Goal: Task Accomplishment & Management: Complete application form

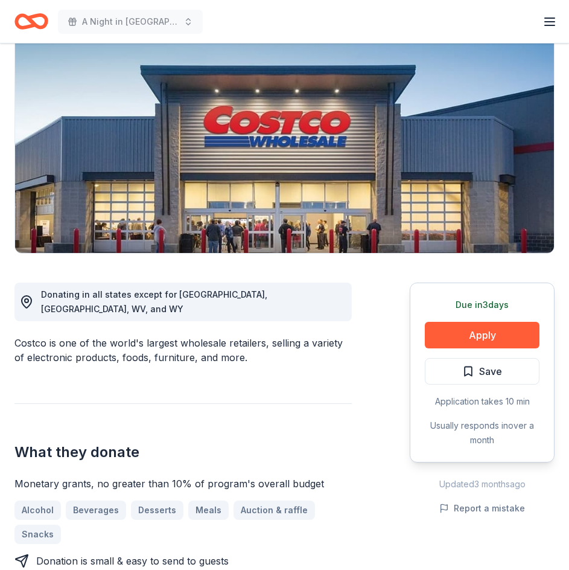
scroll to position [121, 0]
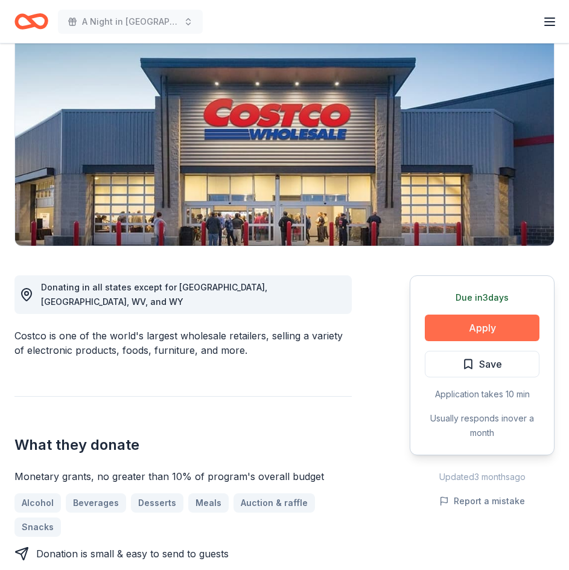
click at [487, 328] on button "Apply" at bounding box center [482, 328] width 115 height 27
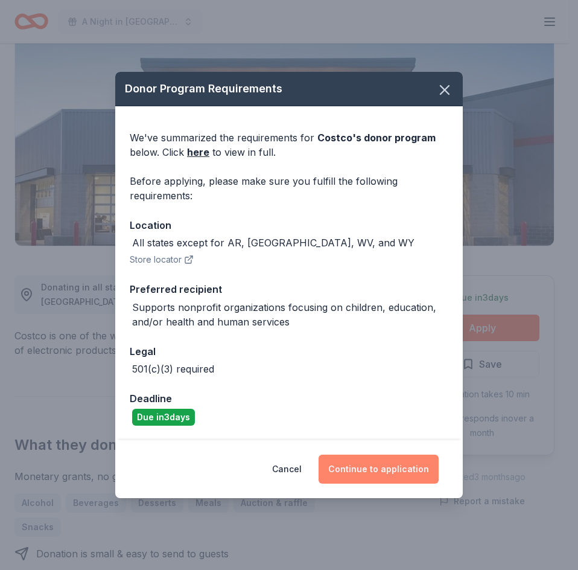
click at [385, 465] on button "Continue to application" at bounding box center [379, 469] width 120 height 29
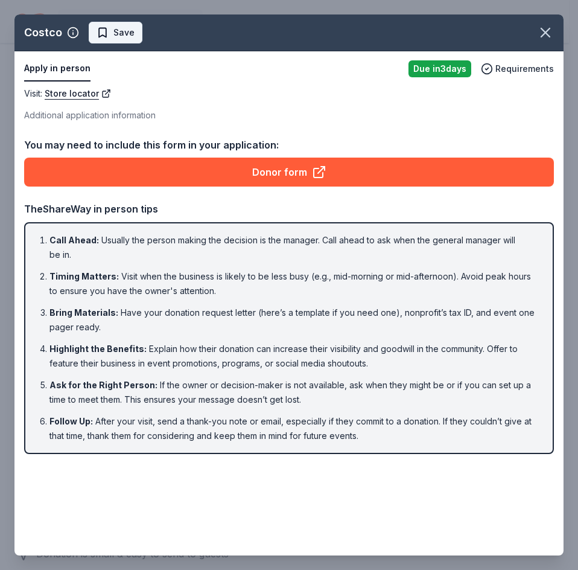
click at [120, 31] on span "Save" at bounding box center [123, 32] width 21 height 14
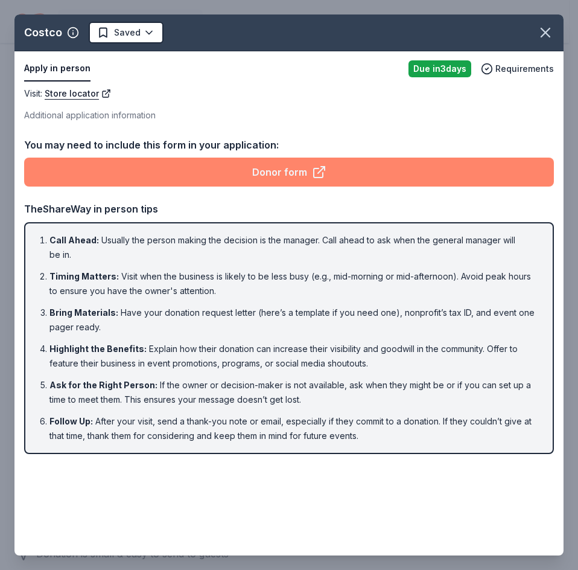
click at [257, 175] on link "Donor form" at bounding box center [289, 172] width 530 height 29
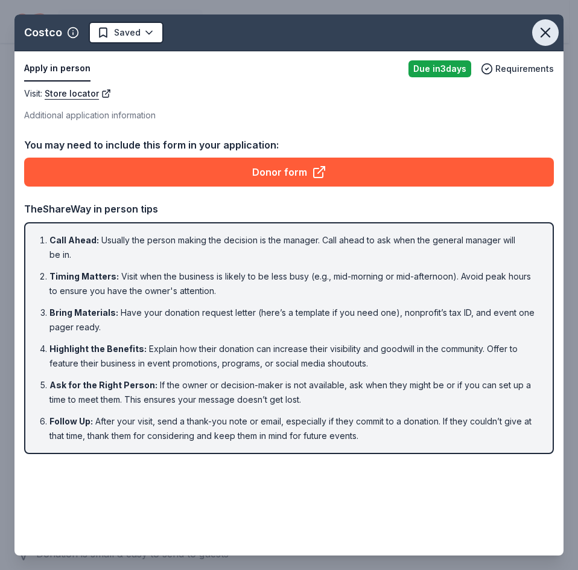
click at [546, 26] on icon "button" at bounding box center [545, 32] width 17 height 17
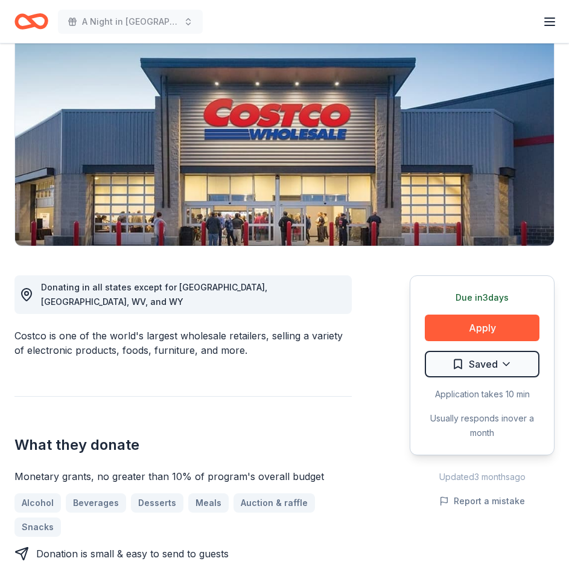
click at [42, 11] on icon "Home" at bounding box center [31, 21] width 34 height 28
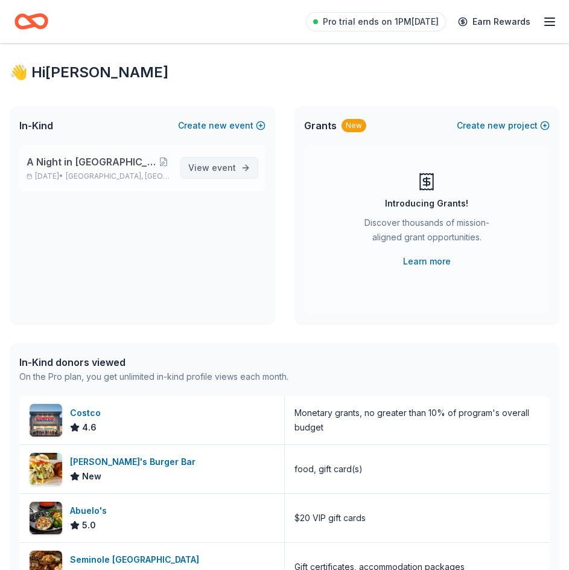
click at [228, 165] on span "event" at bounding box center [224, 167] width 24 height 10
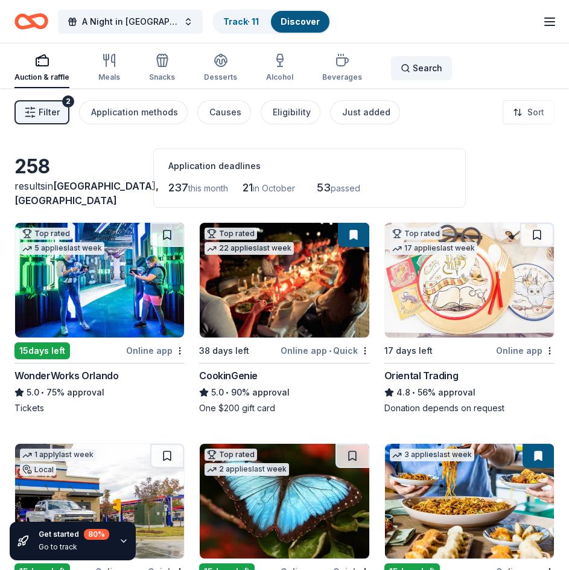
click at [413, 65] on span "Search" at bounding box center [428, 68] width 30 height 14
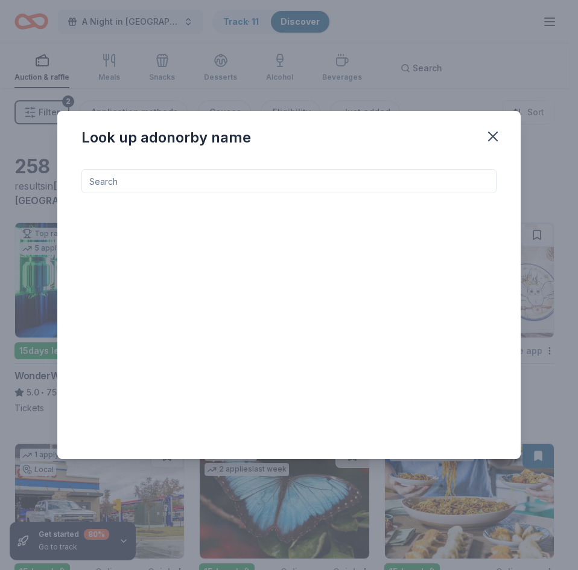
click at [97, 173] on input at bounding box center [288, 181] width 415 height 24
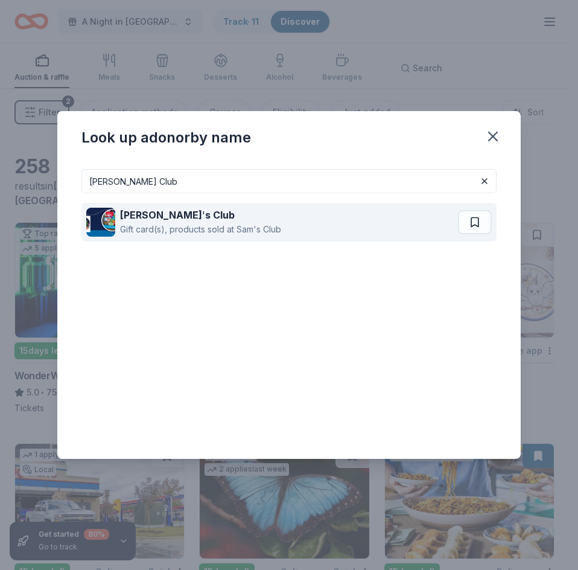
click at [163, 232] on div "Gift card(s), products sold at Sam's Club" at bounding box center [200, 229] width 161 height 14
click at [193, 219] on div "Sam ' s Club" at bounding box center [200, 215] width 161 height 14
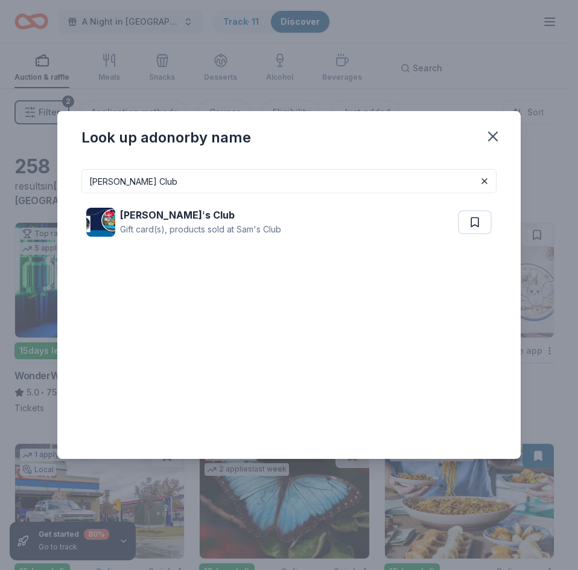
drag, startPoint x: 150, startPoint y: 180, endPoint x: 63, endPoint y: 179, distance: 87.5
click at [63, 179] on div "sams Club Sam ' s Club Gift card(s), products sold at Sam's Club" at bounding box center [289, 308] width 464 height 299
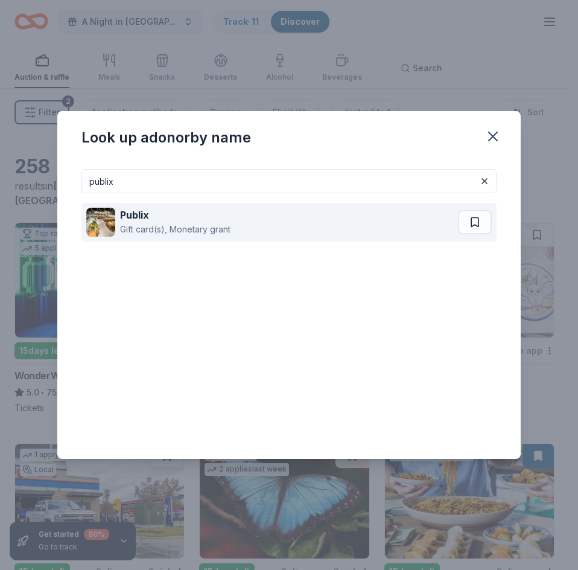
type input "publix"
click at [148, 217] on strong "Publix" at bounding box center [134, 215] width 29 height 12
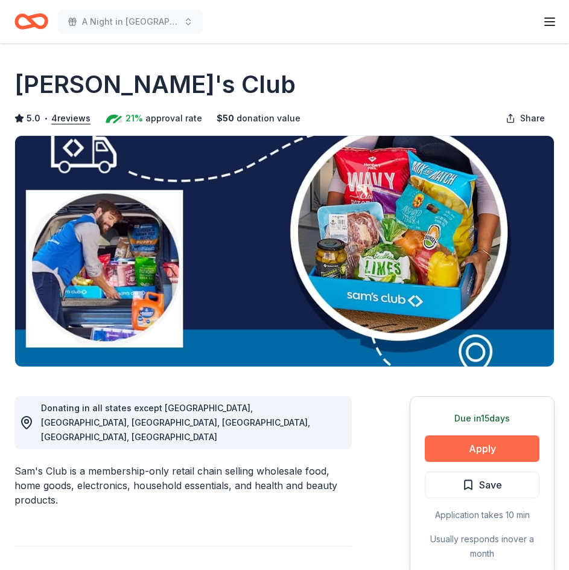
click at [473, 453] on button "Apply" at bounding box center [482, 448] width 115 height 27
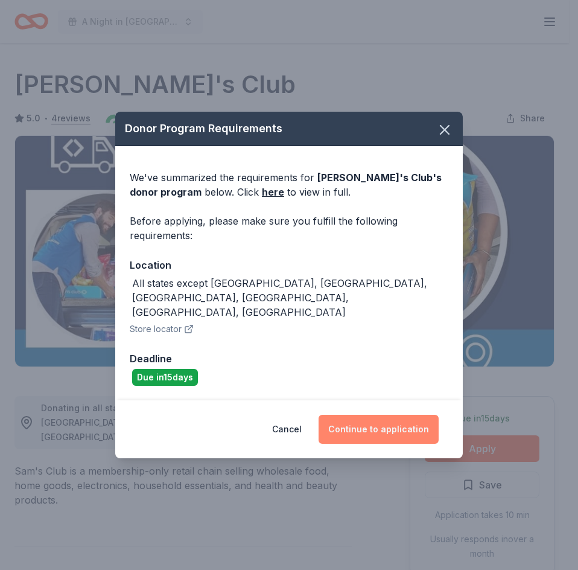
click at [398, 415] on button "Continue to application" at bounding box center [379, 429] width 120 height 29
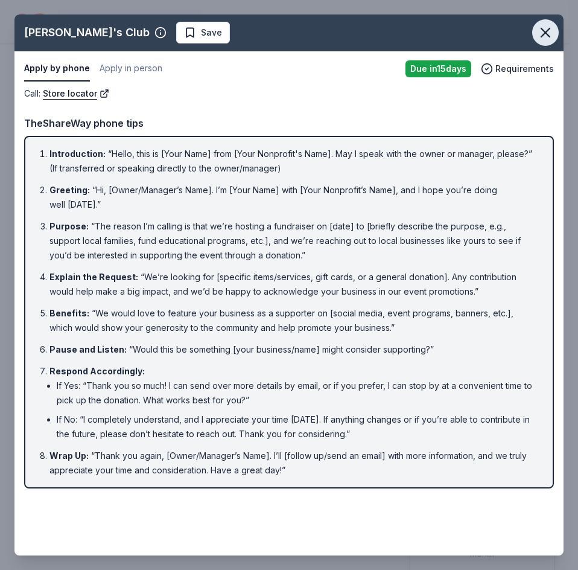
click at [540, 36] on icon "button" at bounding box center [545, 32] width 17 height 17
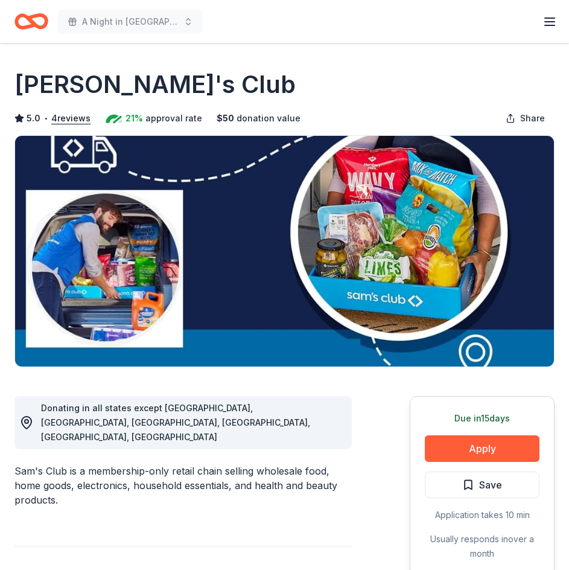
click at [292, 16] on div "A Night in Italy - That's Amore! Pro trial ends on 1PM, 9/15 Earn Rewards" at bounding box center [284, 21] width 540 height 28
click at [36, 16] on icon "Home" at bounding box center [37, 21] width 19 height 12
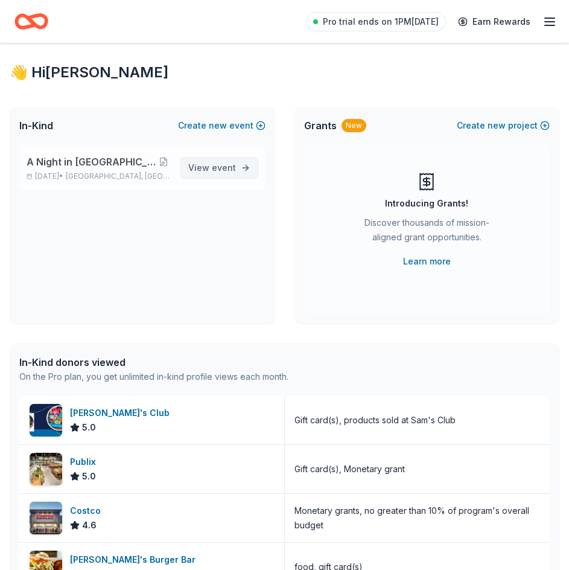
click at [212, 168] on span "View event" at bounding box center [212, 168] width 48 height 14
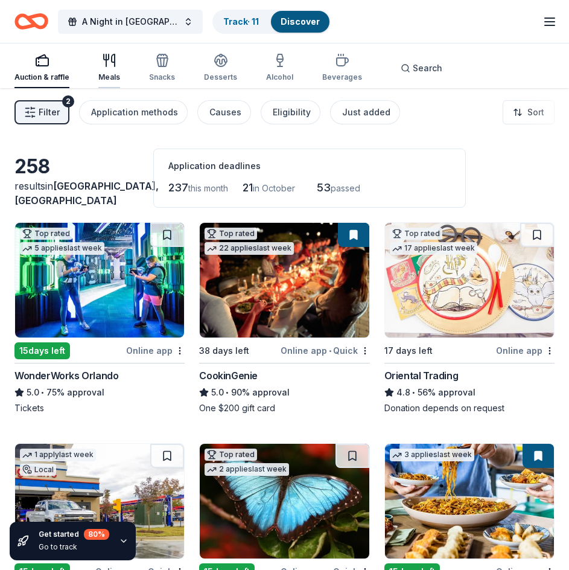
click at [106, 62] on icon "button" at bounding box center [106, 60] width 0 height 12
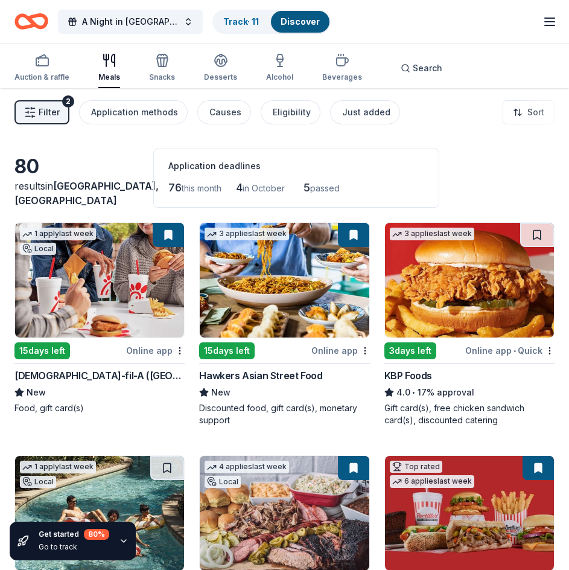
click at [531, 353] on div "Online app • Quick" at bounding box center [509, 350] width 89 height 15
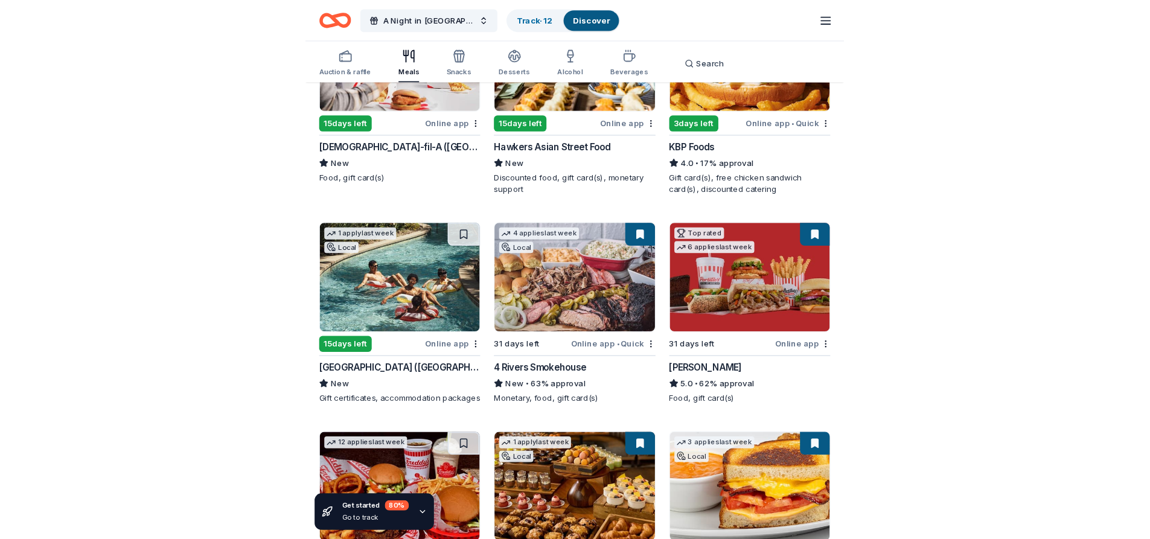
scroll to position [241, 0]
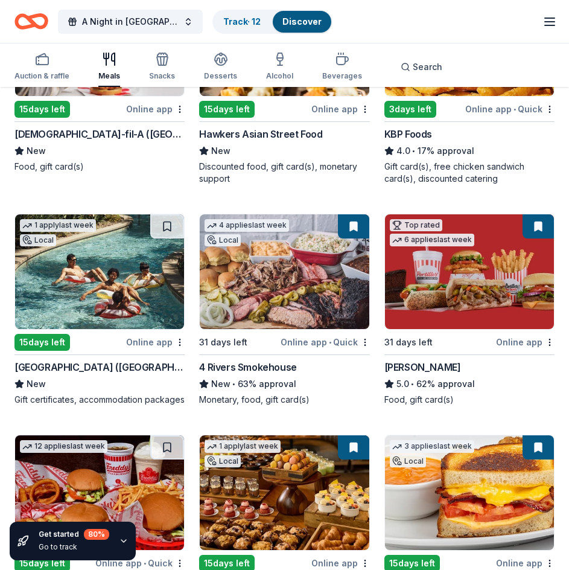
click at [146, 342] on div "Online app" at bounding box center [155, 341] width 59 height 15
click at [152, 250] on img at bounding box center [99, 271] width 169 height 115
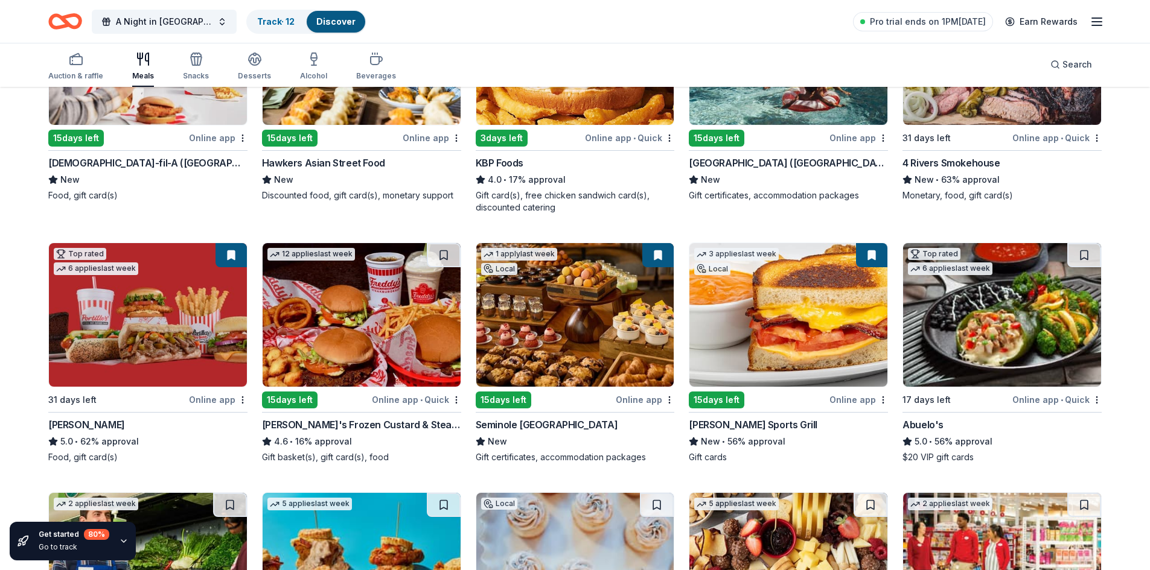
click at [569, 462] on div "Gift cards" at bounding box center [788, 458] width 199 height 12
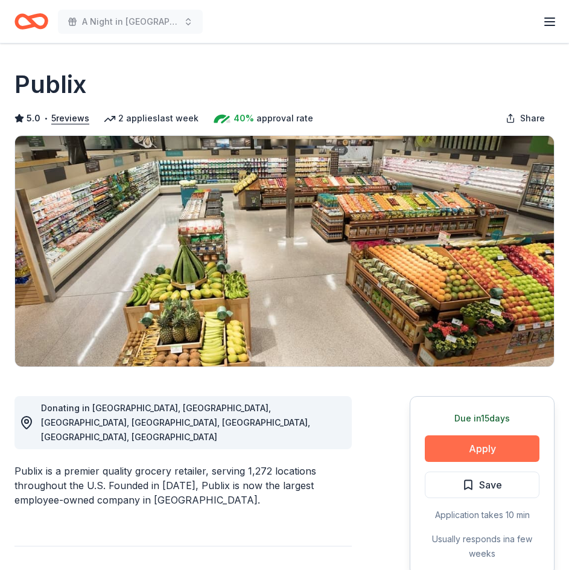
click at [479, 450] on button "Apply" at bounding box center [482, 448] width 115 height 27
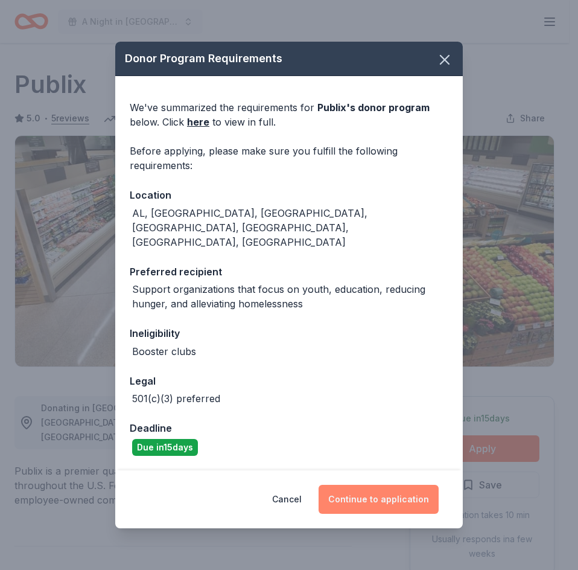
click at [386, 486] on button "Continue to application" at bounding box center [379, 499] width 120 height 29
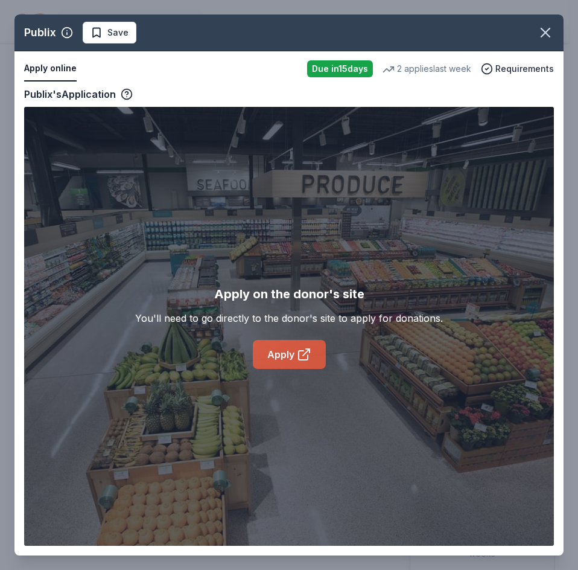
click at [277, 356] on link "Apply" at bounding box center [289, 354] width 73 height 29
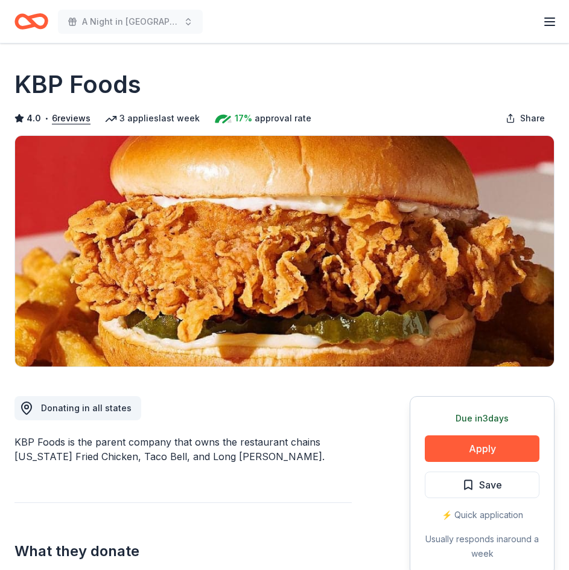
click at [220, 115] on icon at bounding box center [222, 119] width 14 height 8
click at [491, 450] on button "Apply" at bounding box center [482, 448] width 115 height 27
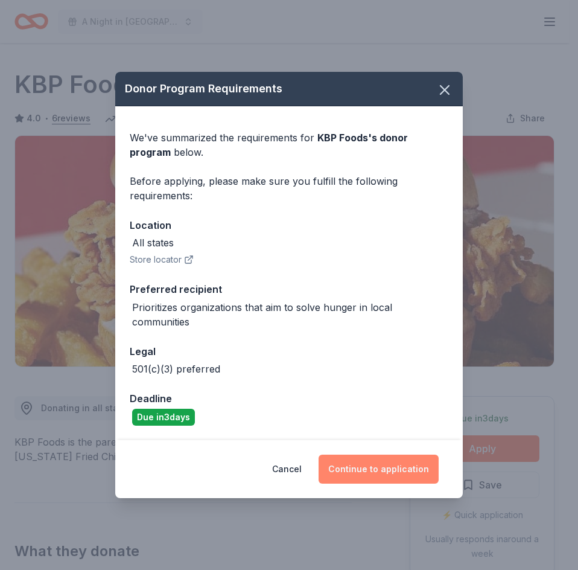
click at [400, 468] on button "Continue to application" at bounding box center [379, 469] width 120 height 29
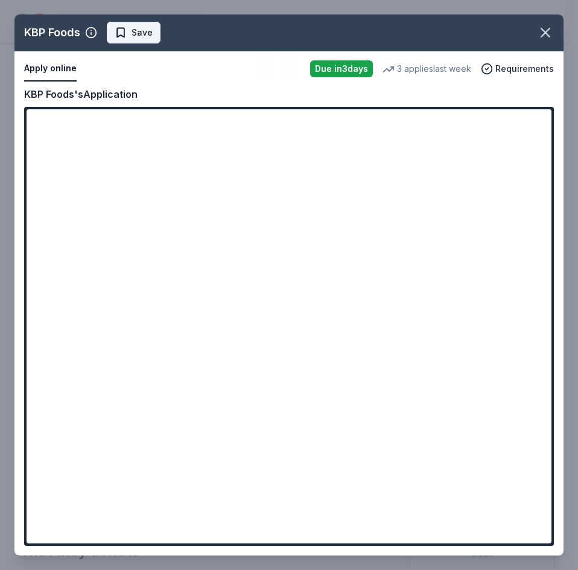
click at [153, 36] on button "Save" at bounding box center [134, 33] width 54 height 22
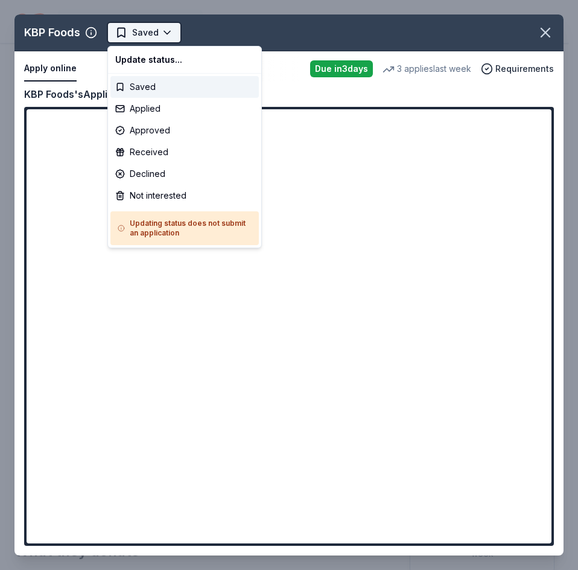
click at [165, 31] on body "A Night in Italy - That's Amore! Pro trial ends on 5PM, 9/15 Earn Rewards Due i…" at bounding box center [284, 285] width 569 height 570
click at [156, 114] on div "Applied" at bounding box center [184, 109] width 148 height 22
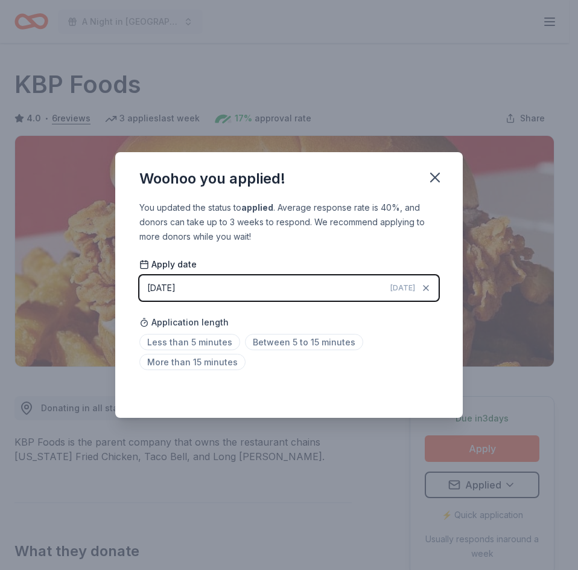
click at [400, 55] on div "Woohoo you applied! You updated the status to applied . Average response rate i…" at bounding box center [289, 285] width 578 height 570
click at [263, 339] on span "Between 5 to 15 minutes" at bounding box center [304, 342] width 118 height 16
click at [217, 60] on div "Woohoo you applied! You updated the status to applied . Average response rate i…" at bounding box center [289, 285] width 578 height 570
drag, startPoint x: 439, startPoint y: 181, endPoint x: 433, endPoint y: 174, distance: 9.1
click at [438, 180] on icon "button" at bounding box center [435, 177] width 8 height 8
